Goal: Transaction & Acquisition: Purchase product/service

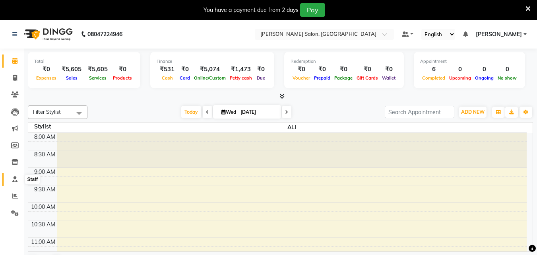
click at [15, 179] on icon at bounding box center [14, 179] width 5 height 6
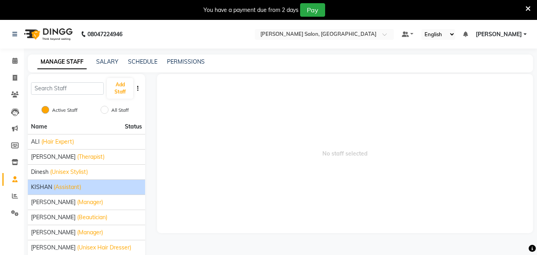
scroll to position [33, 0]
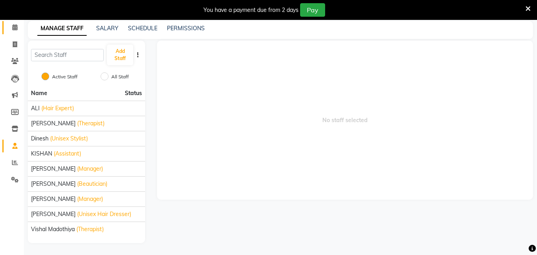
drag, startPoint x: 14, startPoint y: 33, endPoint x: 15, endPoint y: 27, distance: 6.0
click at [14, 33] on link "Calendar" at bounding box center [11, 27] width 19 height 13
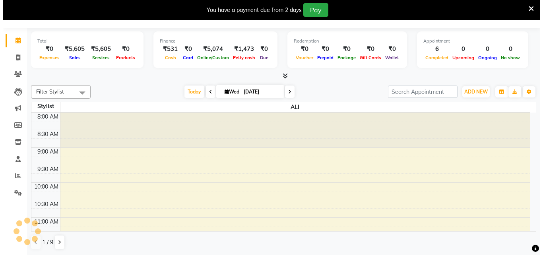
scroll to position [20, 0]
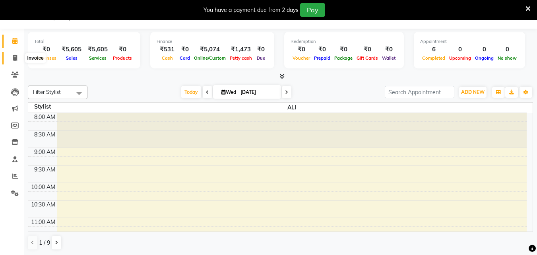
click at [15, 56] on icon at bounding box center [15, 58] width 4 height 6
select select "service"
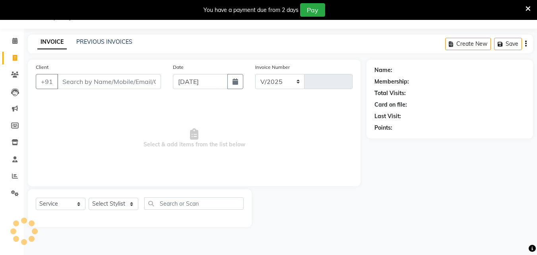
select select "8959"
type input "0016"
click at [115, 82] on input "Client" at bounding box center [109, 81] width 104 height 15
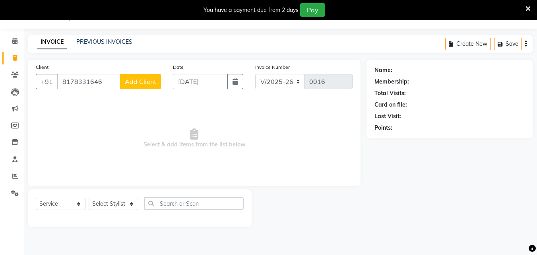
type input "8178331646"
click at [145, 86] on button "Add Client" at bounding box center [140, 81] width 41 height 15
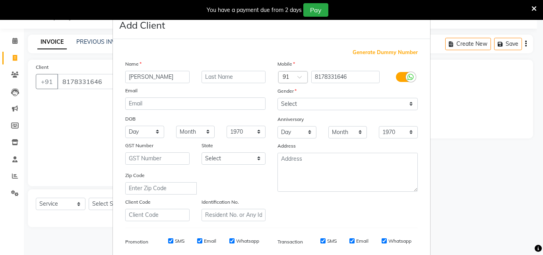
type input "[PERSON_NAME]"
click at [296, 103] on select "Select [DEMOGRAPHIC_DATA] [DEMOGRAPHIC_DATA] Other Prefer Not To Say" at bounding box center [347, 104] width 140 height 12
select select "[DEMOGRAPHIC_DATA]"
click at [277, 98] on select "Select [DEMOGRAPHIC_DATA] [DEMOGRAPHIC_DATA] Other Prefer Not To Say" at bounding box center [347, 104] width 140 height 12
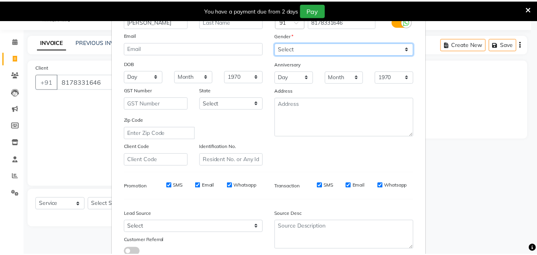
scroll to position [112, 0]
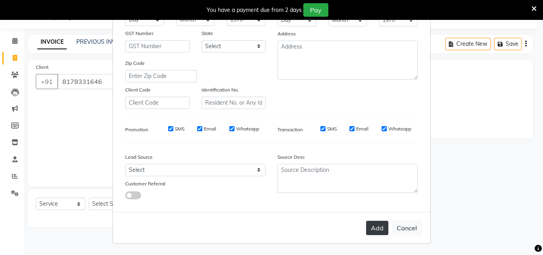
click at [374, 232] on button "Add" at bounding box center [377, 228] width 22 height 14
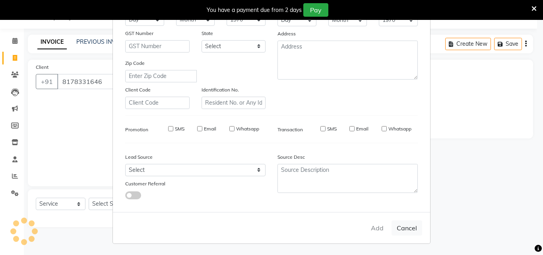
select select
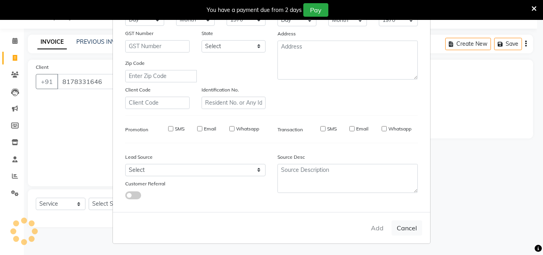
select select
checkbox input "false"
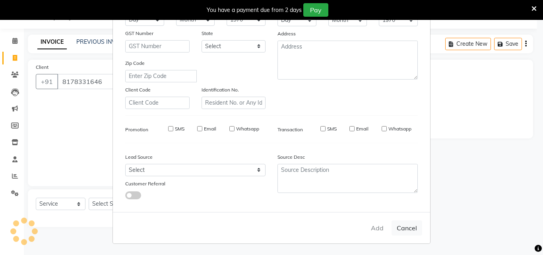
checkbox input "false"
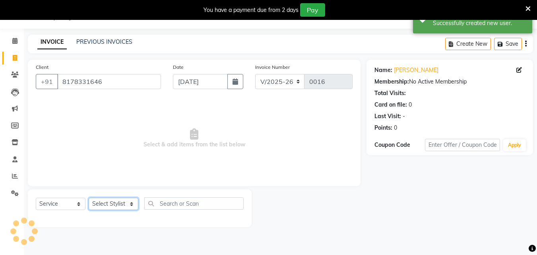
click at [114, 205] on select "Select Stylist [PERSON_NAME] [PERSON_NAME] KISHAN neha [PERSON_NAME] [PERSON_NA…" at bounding box center [114, 203] width 50 height 12
select select "90636"
click at [89, 197] on select "Select Stylist [PERSON_NAME] [PERSON_NAME] KISHAN neha [PERSON_NAME] [PERSON_NA…" at bounding box center [114, 203] width 50 height 12
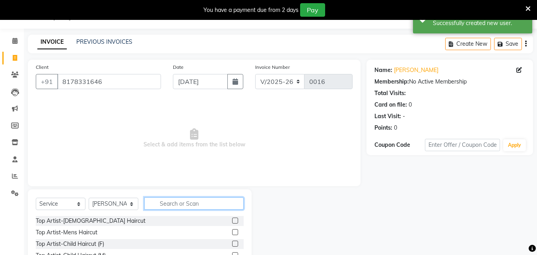
click at [157, 205] on input "text" at bounding box center [193, 203] width 99 height 12
click at [232, 219] on label at bounding box center [235, 220] width 6 height 6
click at [232, 219] on input "checkbox" at bounding box center [234, 220] width 5 height 5
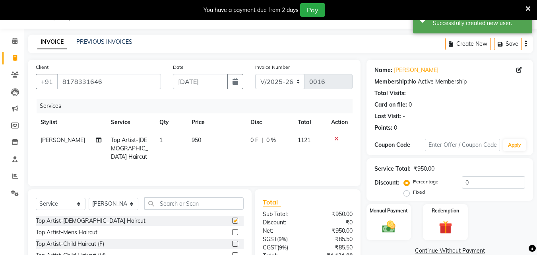
checkbox input "false"
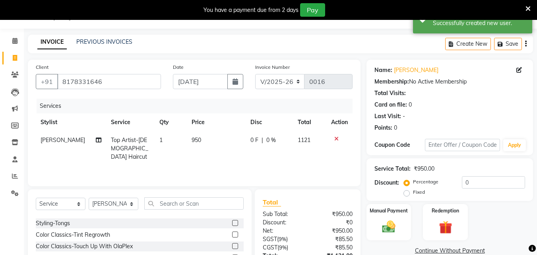
scroll to position [83, 0]
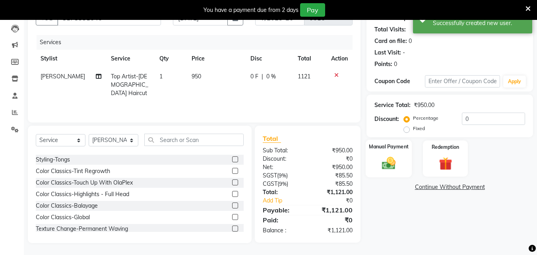
click at [382, 174] on div "Manual Payment" at bounding box center [389, 158] width 46 height 38
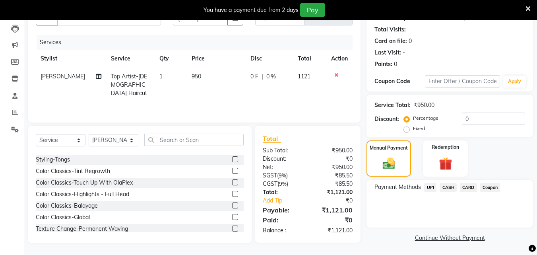
click at [432, 184] on span "UPI" at bounding box center [430, 187] width 12 height 9
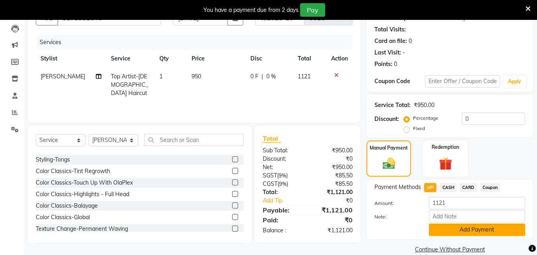
click at [442, 232] on button "Add Payment" at bounding box center [477, 229] width 96 height 12
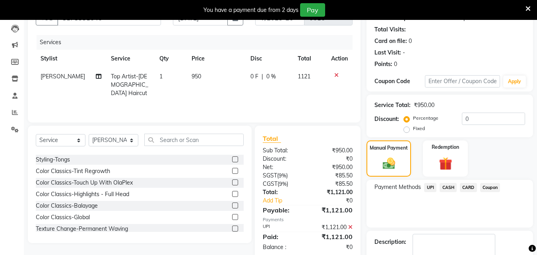
scroll to position [129, 0]
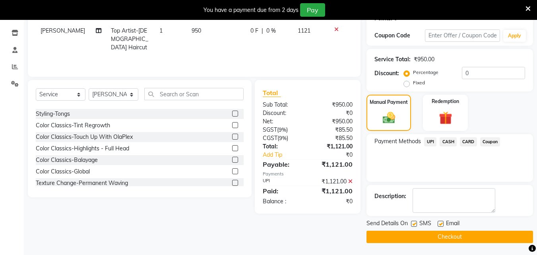
click at [430, 238] on button "Checkout" at bounding box center [449, 236] width 166 height 12
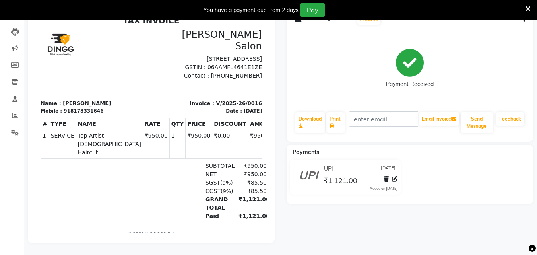
scroll to position [58, 0]
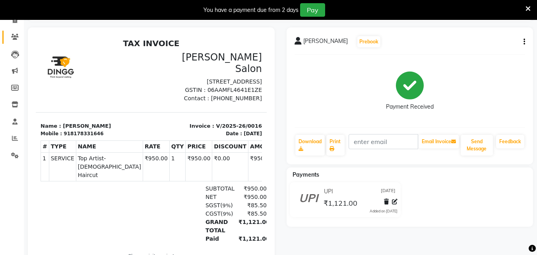
click at [12, 31] on link "Clients" at bounding box center [11, 37] width 19 height 13
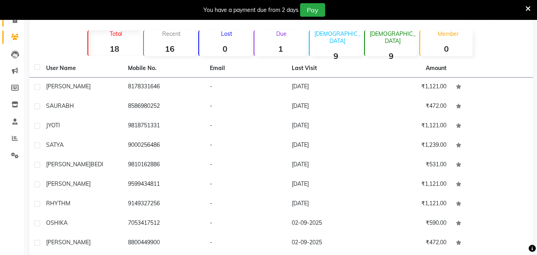
click at [17, 21] on icon at bounding box center [15, 20] width 4 height 6
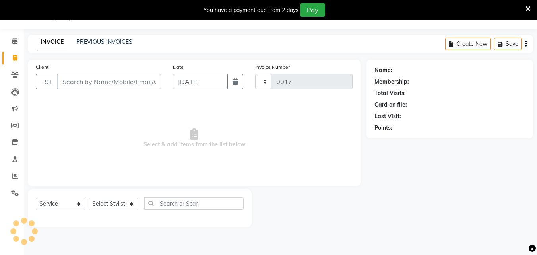
click at [19, 58] on span at bounding box center [15, 58] width 14 height 9
select select "service"
select select "8959"
type input "0017"
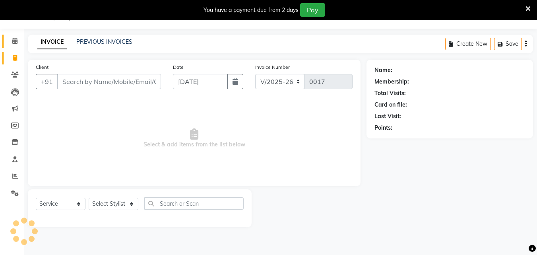
click at [15, 40] on icon at bounding box center [14, 41] width 5 height 6
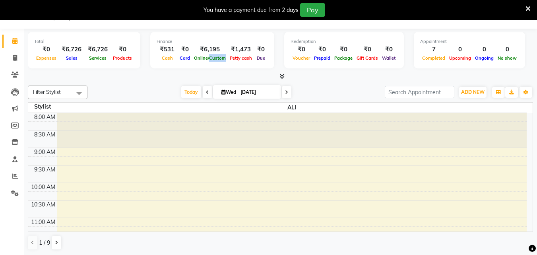
click at [152, 116] on div at bounding box center [292, 130] width 470 height 35
click at [201, 63] on div "Finance ₹531 Cash ₹0 Card ₹6,195 Online/Custom ₹1,473 [PERSON_NAME] cash ₹0 Due" at bounding box center [212, 50] width 124 height 37
